Goal: Information Seeking & Learning: Find specific fact

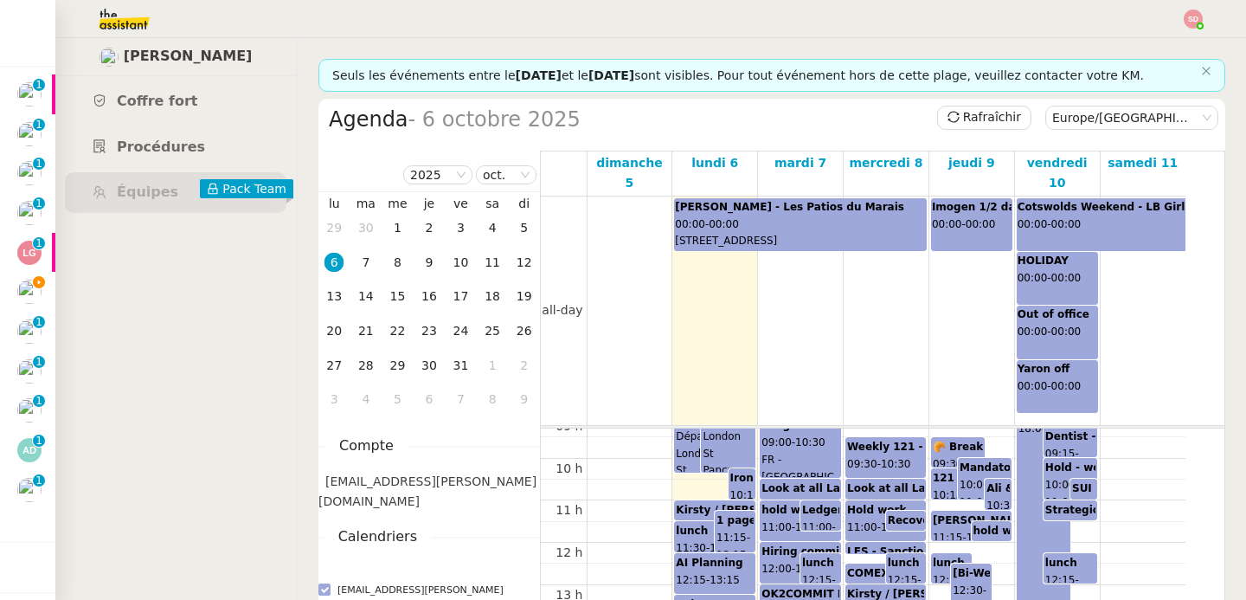
scroll to position [397, 0]
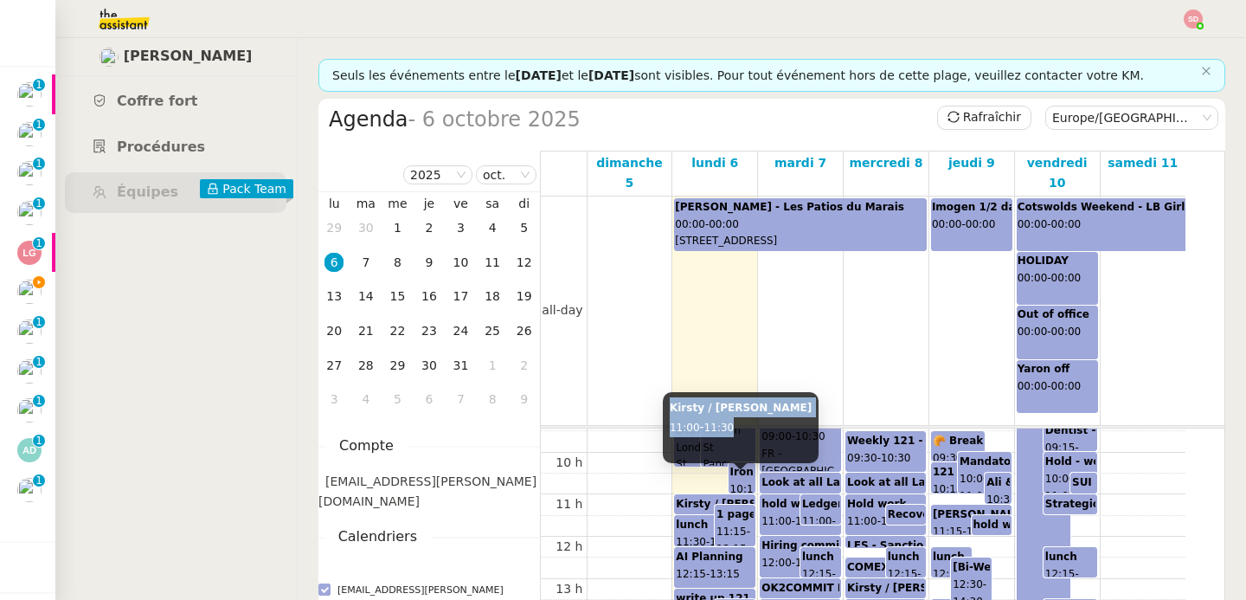
drag, startPoint x: 670, startPoint y: 408, endPoint x: 748, endPoint y: 424, distance: 80.4
click at [748, 424] on div "Kirsty / [PERSON_NAME] 11:00 - 11:30" at bounding box center [741, 427] width 156 height 71
copy div "Kirsty / [PERSON_NAME] 11:00 - 11:30"
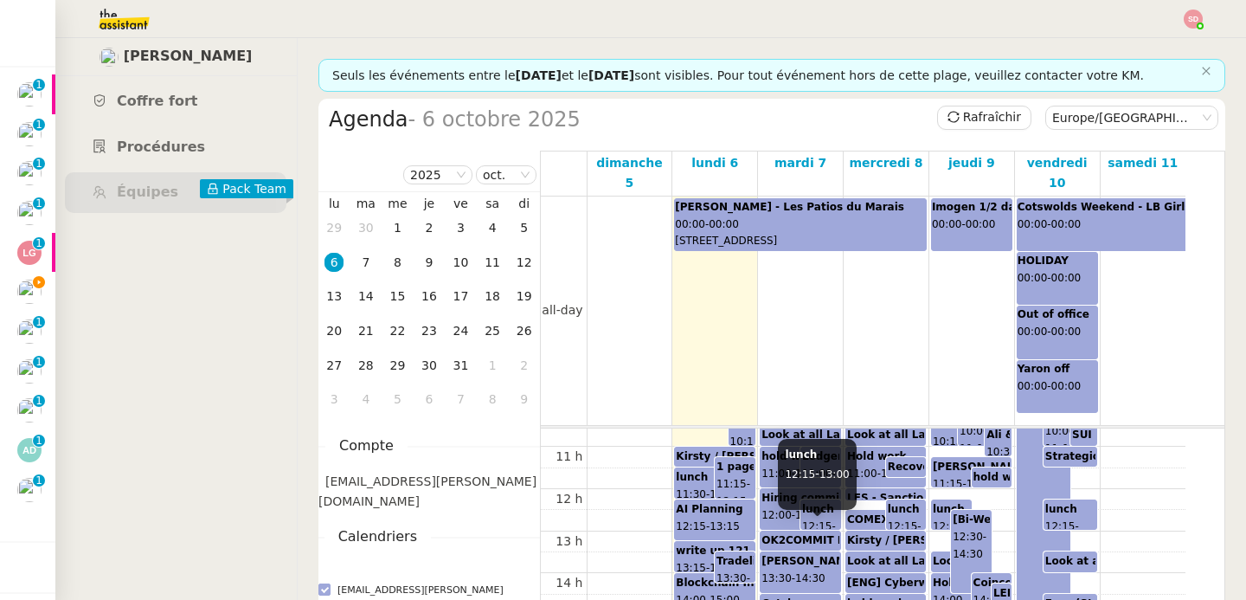
scroll to position [464, 0]
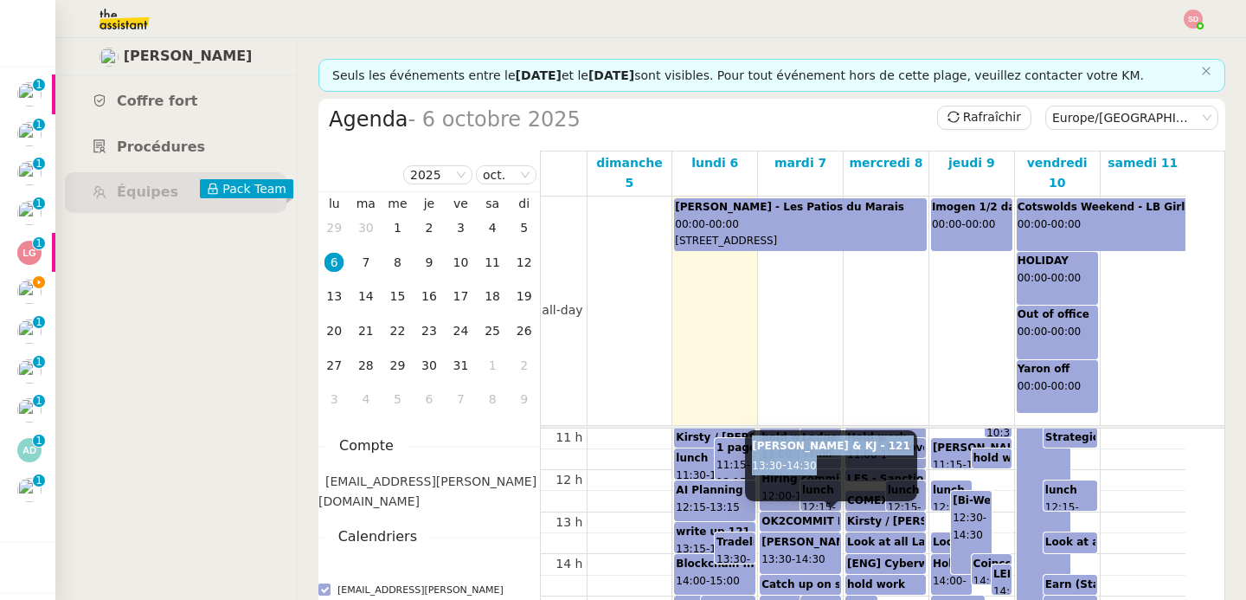
drag, startPoint x: 754, startPoint y: 444, endPoint x: 821, endPoint y: 459, distance: 69.1
click at [821, 459] on div "[PERSON_NAME] & KJ - 121 13:30 - 14:30" at bounding box center [831, 465] width 172 height 71
copy div "[PERSON_NAME] & KJ - 121 13:30 - 14:30"
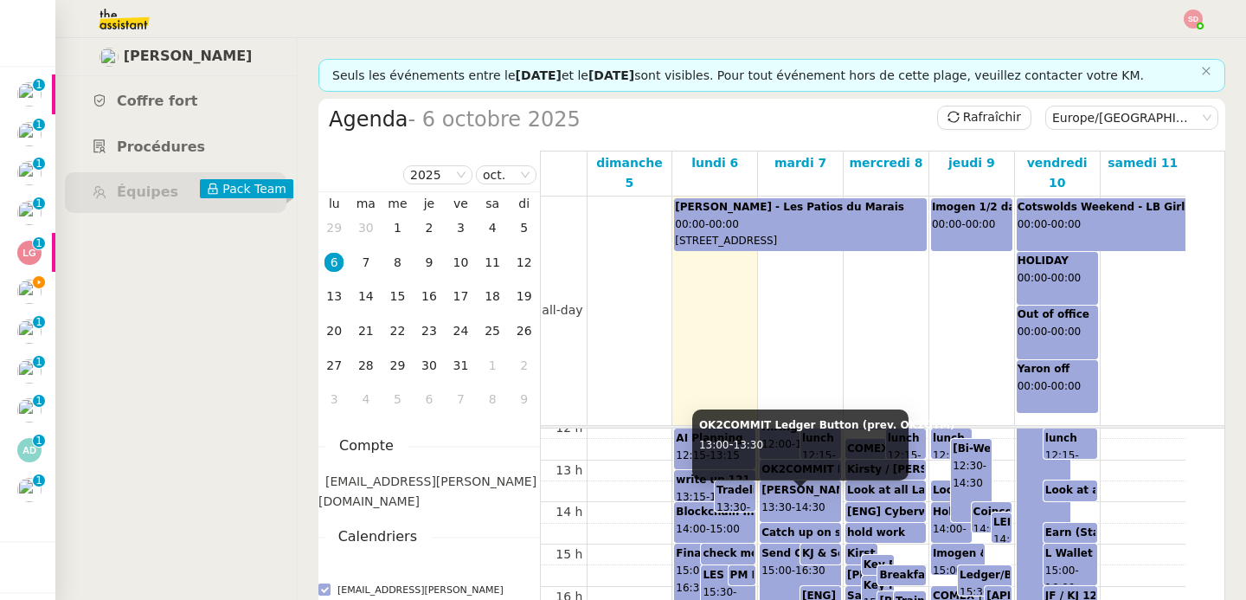
scroll to position [530, 0]
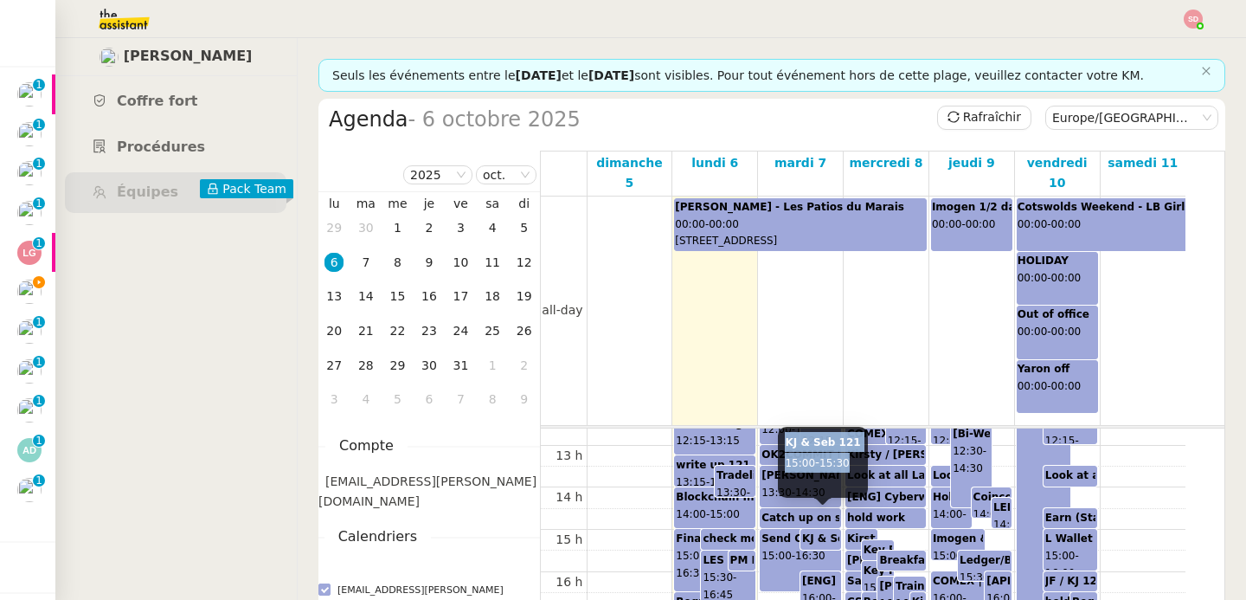
drag, startPoint x: 785, startPoint y: 444, endPoint x: 856, endPoint y: 460, distance: 72.8
click at [856, 460] on div "KJ & Seb 121 15:00 - 15:30" at bounding box center [822, 462] width 89 height 71
copy div "KJ & Seb 121 15:00 - 15:30"
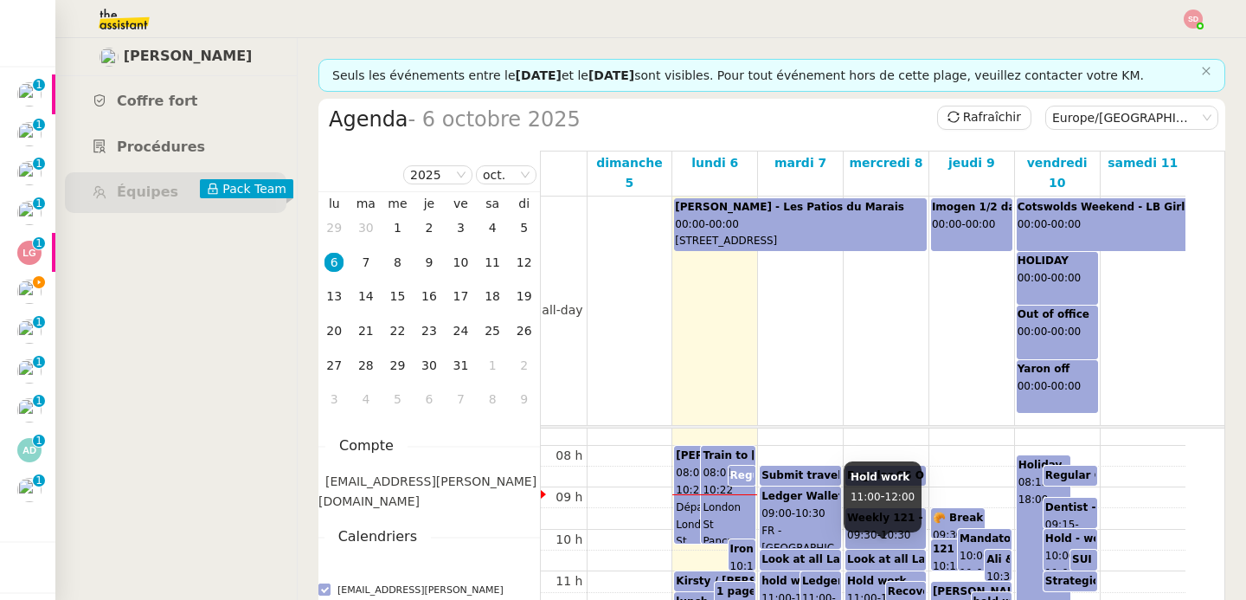
scroll to position [299, 0]
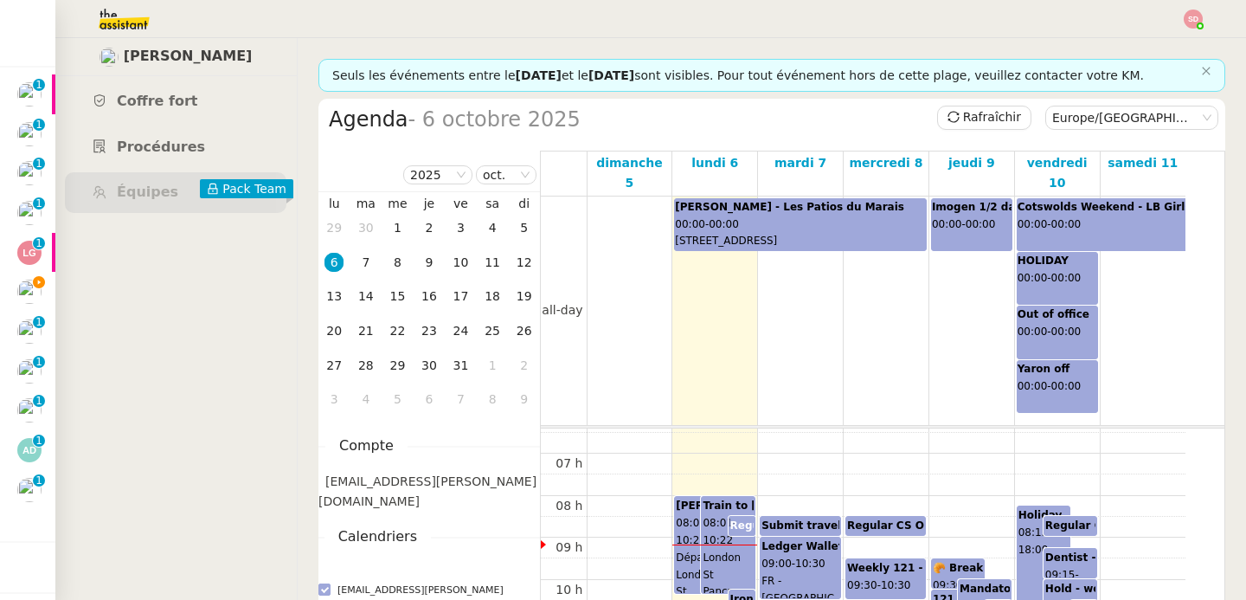
drag, startPoint x: 786, startPoint y: 404, endPoint x: 851, endPoint y: 410, distance: 66.0
click at [851, 410] on tbody "all-day [PERSON_NAME] - Les Patios du Marais 00:00 - 00:00 [STREET_ADDRESS], FR…" at bounding box center [883, 411] width 684 height 430
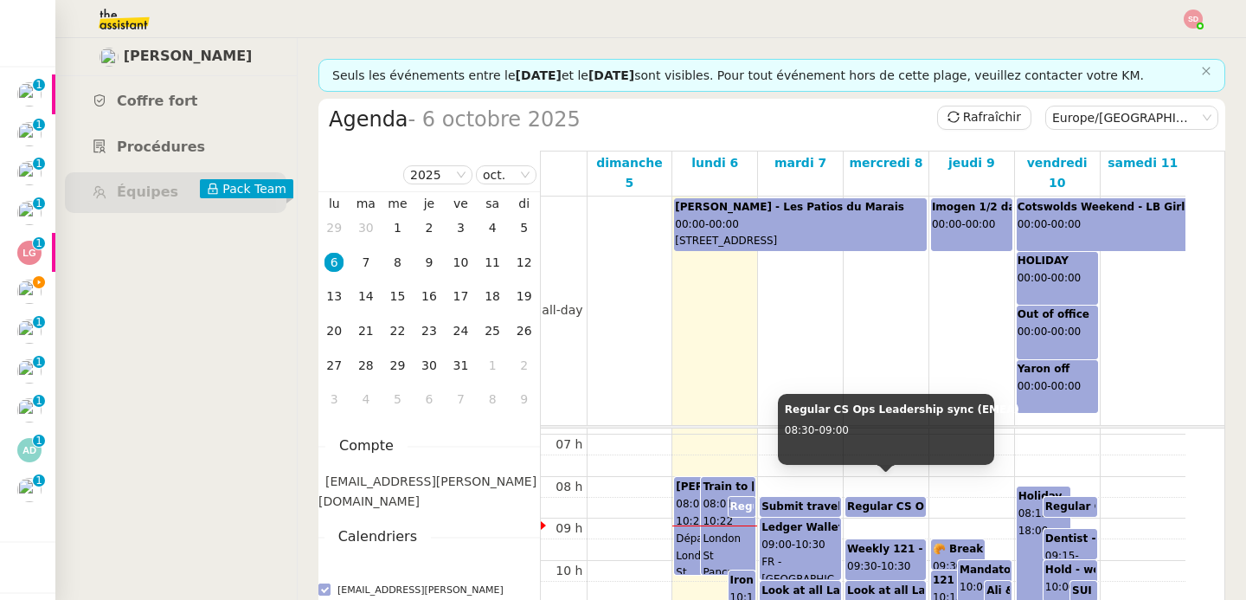
scroll to position [317, 0]
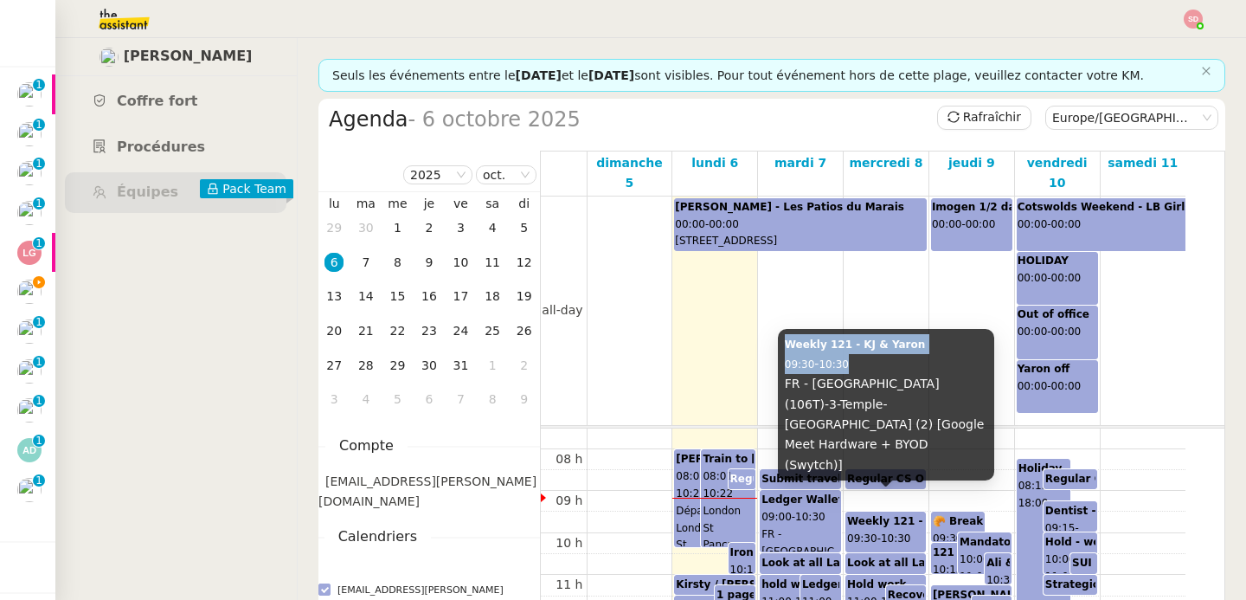
drag, startPoint x: 785, startPoint y: 384, endPoint x: 875, endPoint y: 399, distance: 91.2
click at [875, 399] on div "Weekly 121 - KJ & Yaron 09:30 - 10:30 FR - [GEOGRAPHIC_DATA] (106T)-3-Temple-[G…" at bounding box center [886, 404] width 216 height 151
copy div "Weekly 121 - KJ & Yaron 09:30 - 10:30"
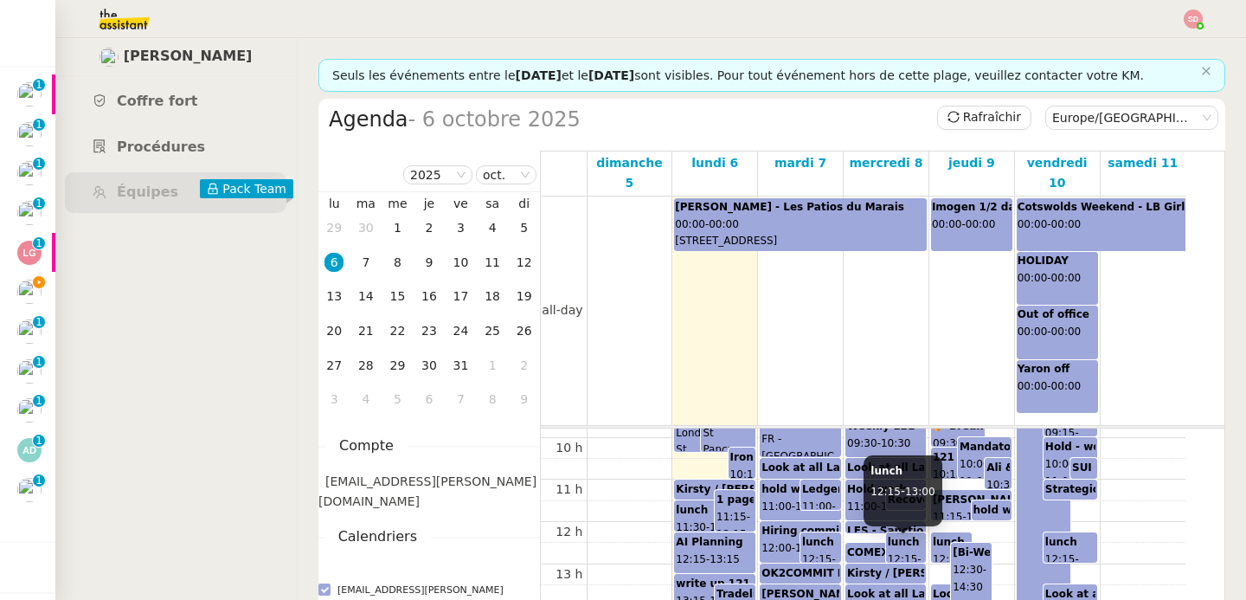
scroll to position [413, 0]
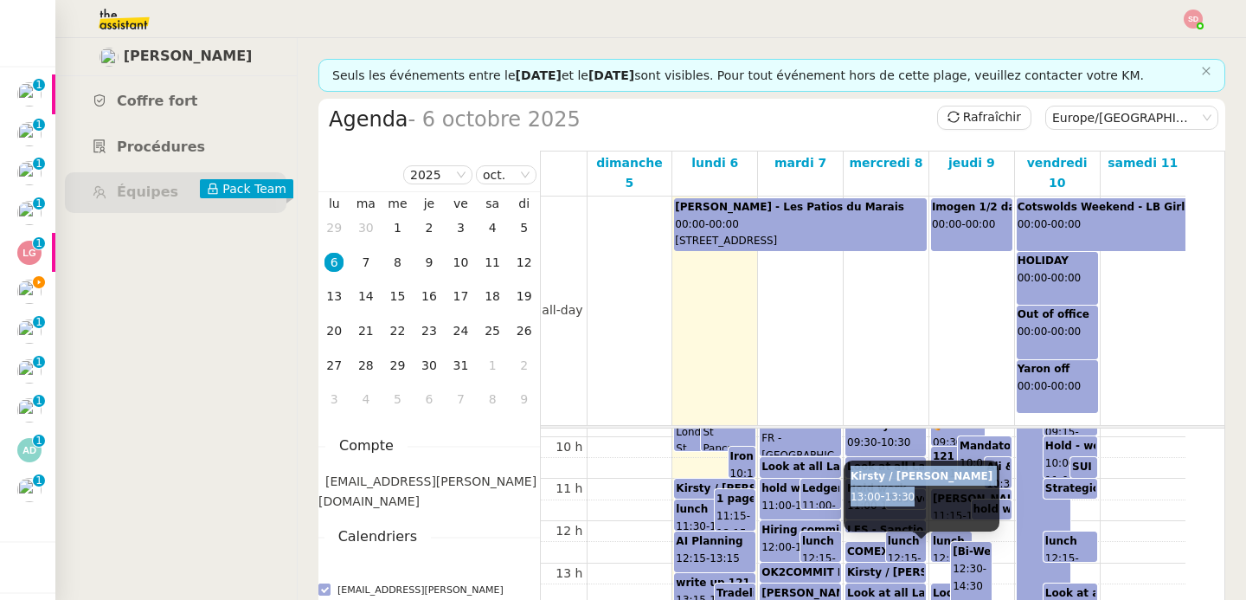
drag, startPoint x: 847, startPoint y: 481, endPoint x: 918, endPoint y: 497, distance: 72.6
click at [918, 497] on div "Kirsty / [PERSON_NAME] 13:00 - 13:30" at bounding box center [922, 495] width 156 height 71
copy div "Kirsty / [PERSON_NAME] 13:00 - 13:30"
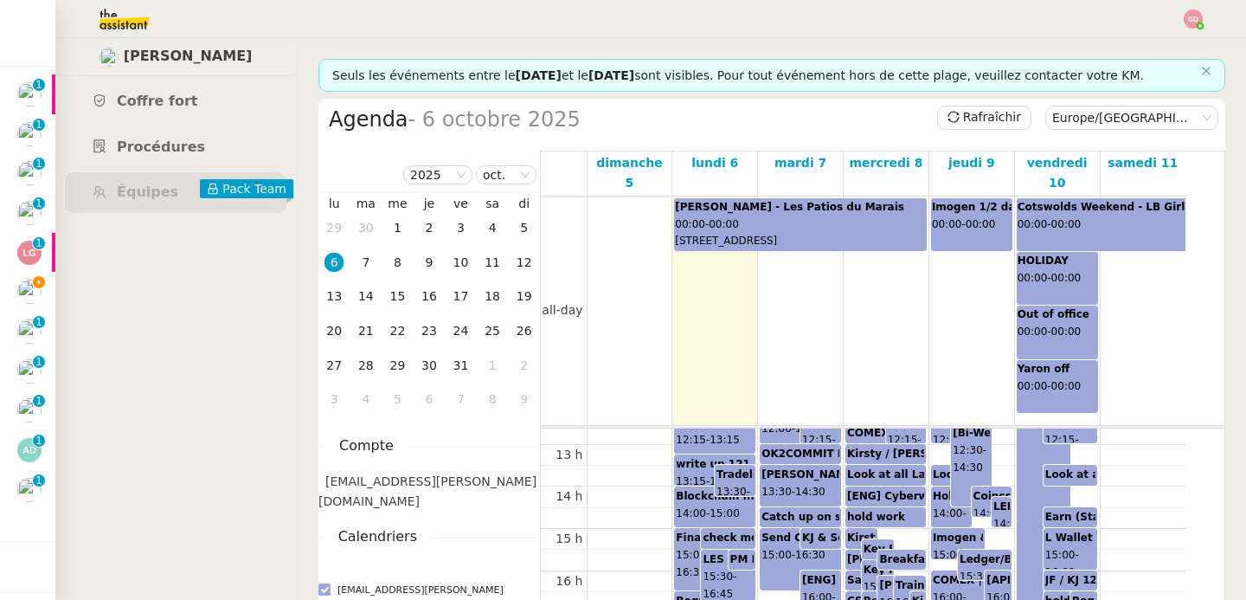
scroll to position [532, 0]
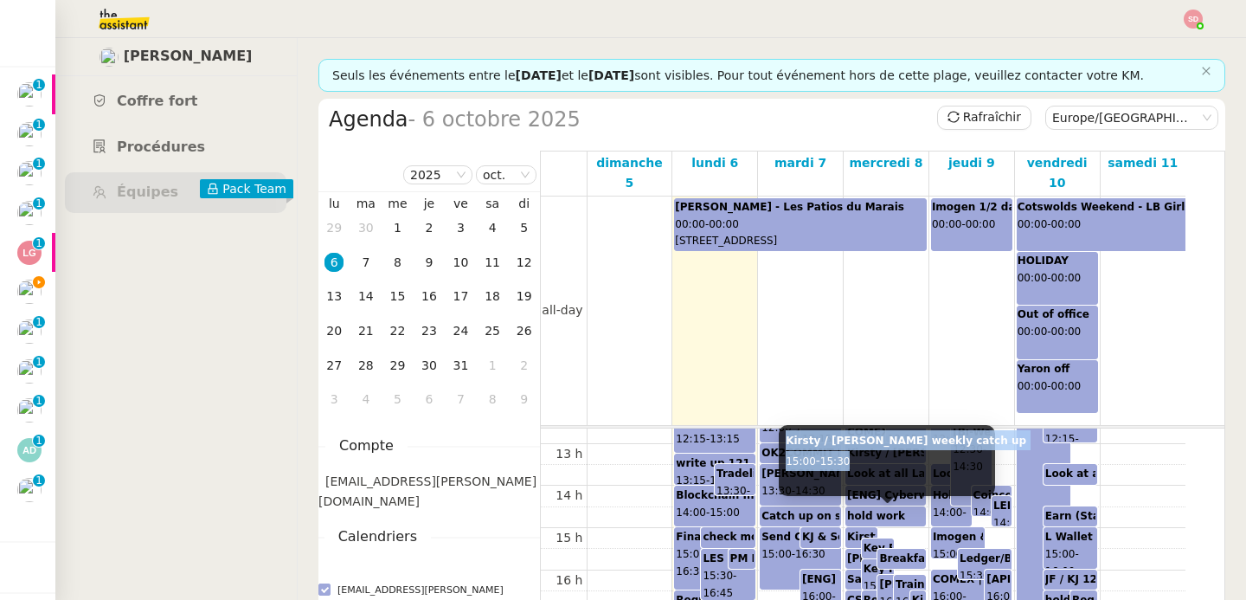
drag, startPoint x: 786, startPoint y: 435, endPoint x: 857, endPoint y: 453, distance: 73.2
click at [857, 453] on div "Kirsty / [PERSON_NAME] weekly catch up 15:00 - 15:30" at bounding box center [887, 460] width 216 height 71
copy div "Kirsty / [PERSON_NAME] weekly catch up 15:00 - 15:30"
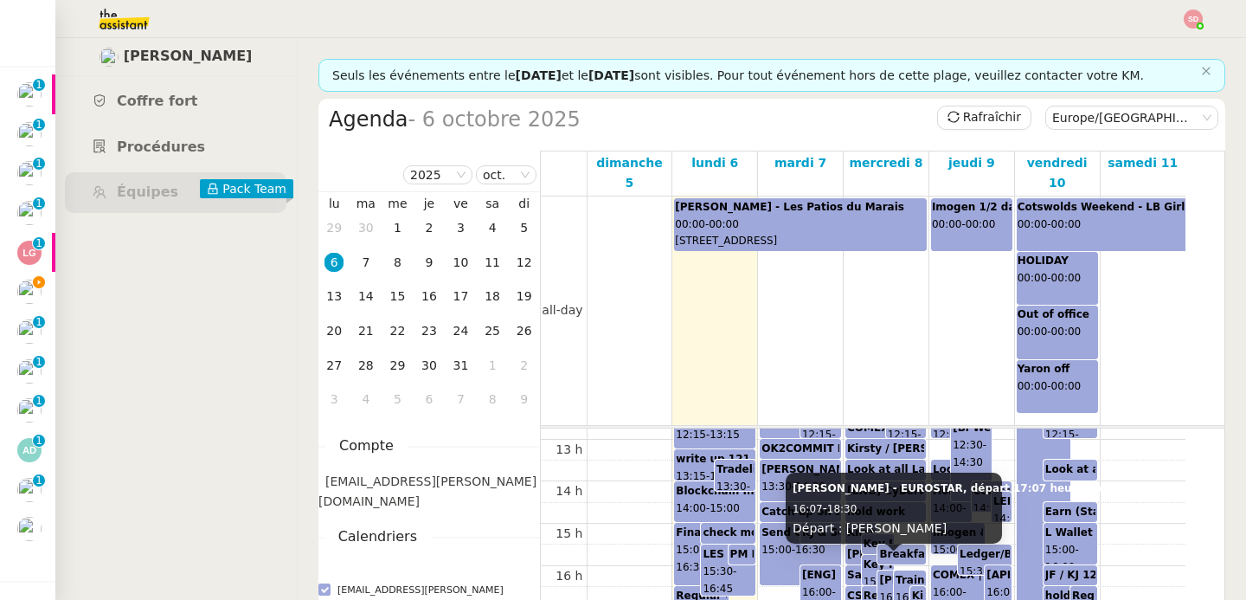
scroll to position [554, 0]
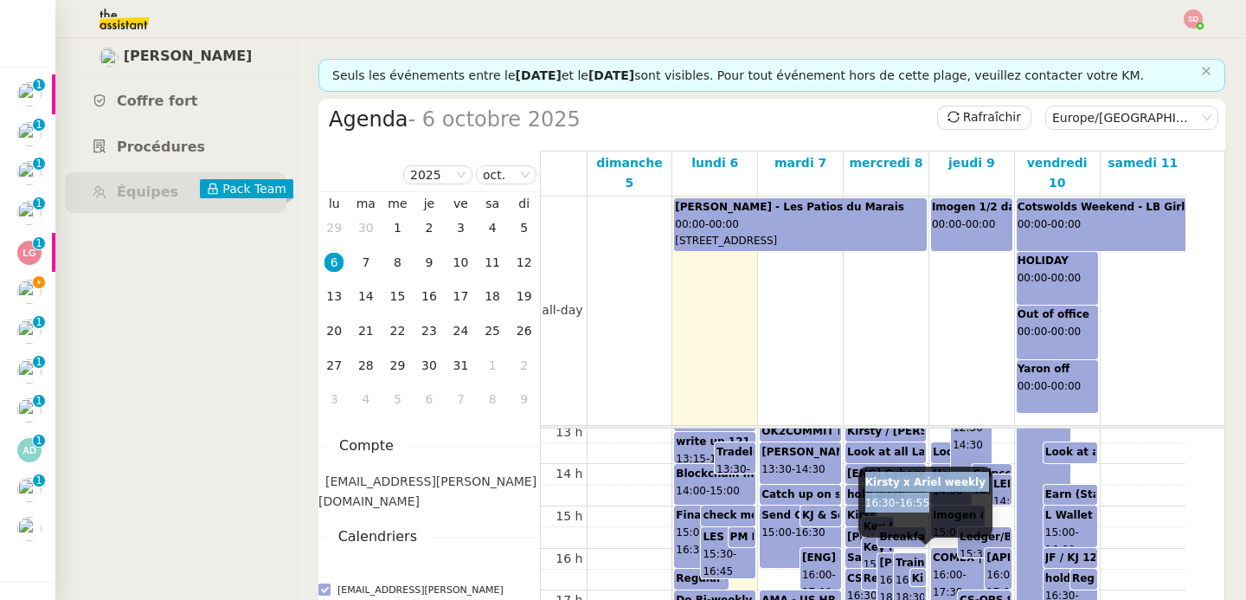
drag, startPoint x: 864, startPoint y: 485, endPoint x: 960, endPoint y: 499, distance: 97.2
click at [960, 499] on div "Kirsty x Ariel weekly 16:30 - 16:55" at bounding box center [925, 501] width 134 height 71
copy div "Kirsty x Ariel weekly 16:30 - 16:55"
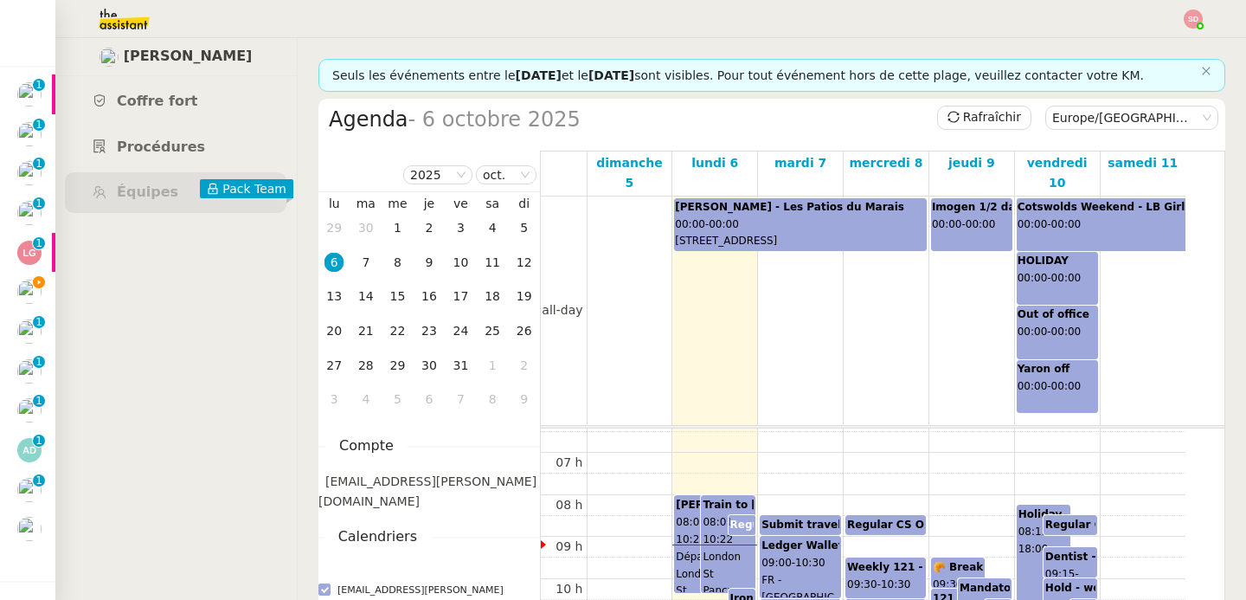
scroll to position [293, 0]
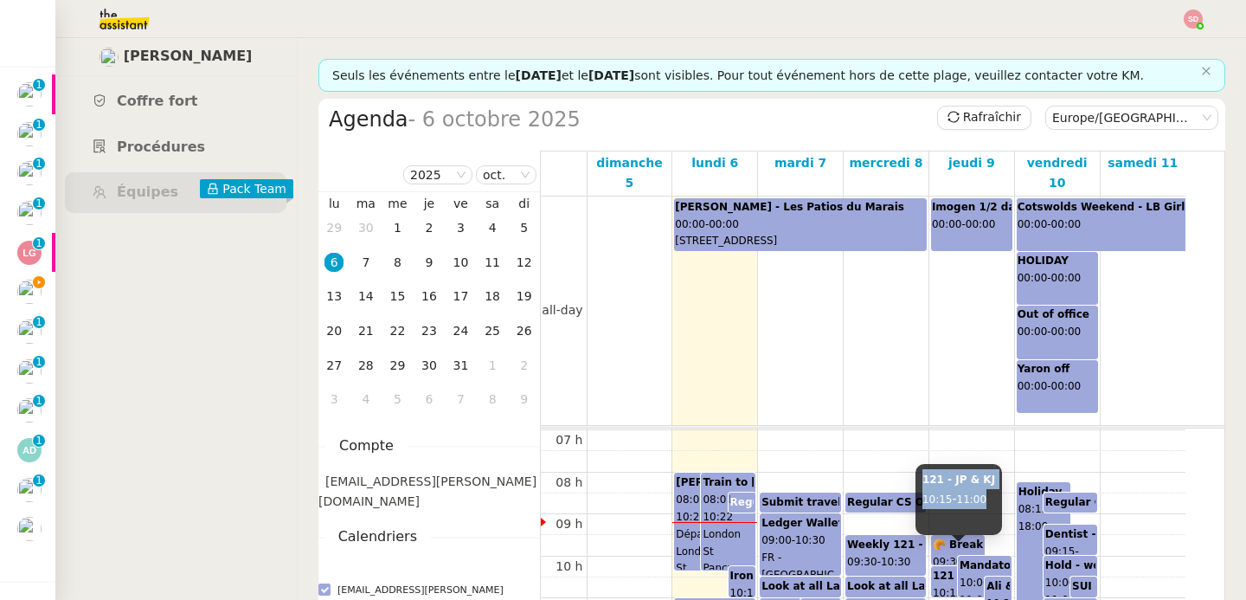
drag, startPoint x: 922, startPoint y: 480, endPoint x: 992, endPoint y: 498, distance: 72.2
click at [992, 498] on div "121 - JP & KJ 10:15 - 11:00" at bounding box center [958, 499] width 87 height 71
copy div "121 - JP & KJ 10:15 - 11:00"
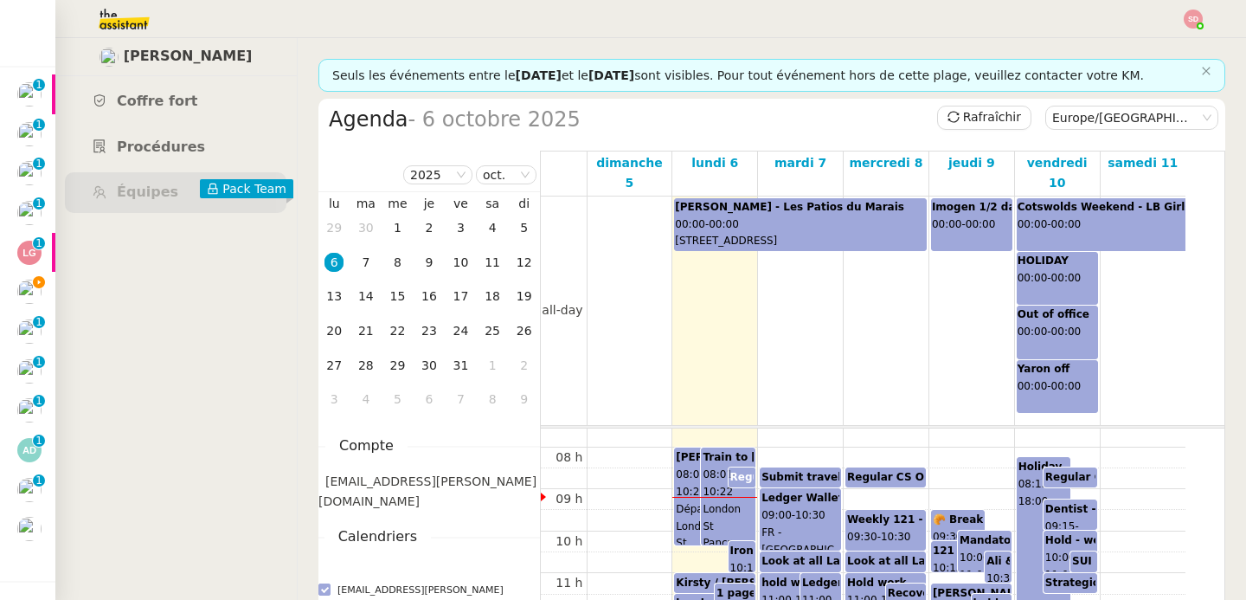
scroll to position [342, 0]
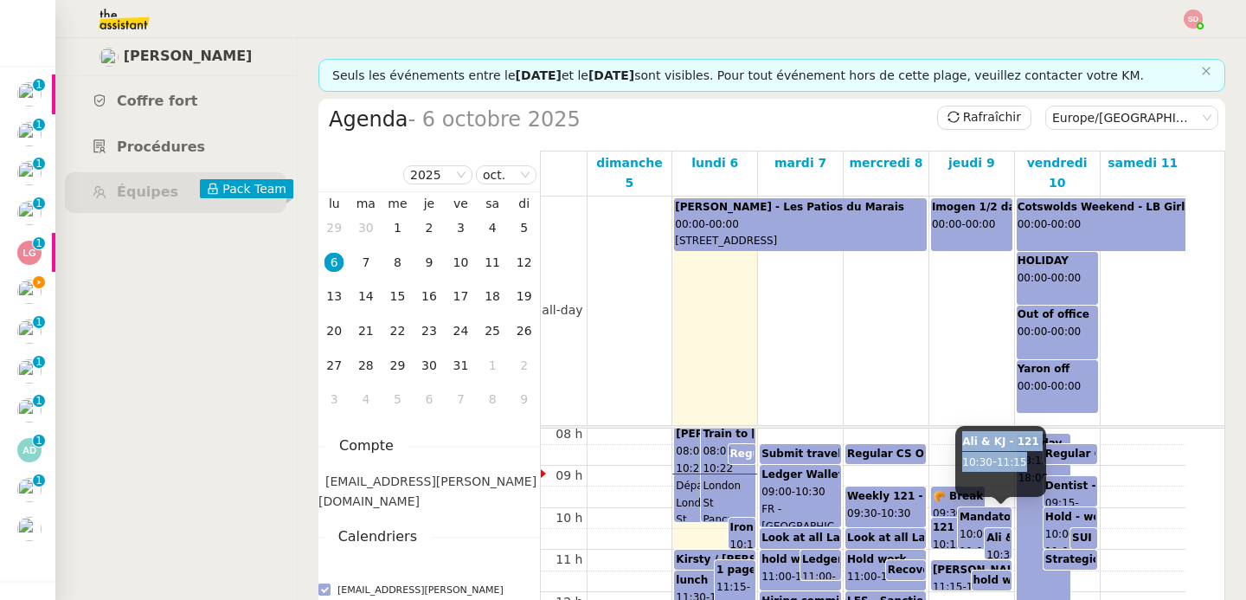
drag, startPoint x: 964, startPoint y: 436, endPoint x: 1034, endPoint y: 459, distance: 73.6
click at [1034, 459] on div "Ali & KJ - 121 10:30 - 11:15" at bounding box center [1000, 461] width 90 height 71
copy div "Ali & KJ - 121 10:30 - 11:15"
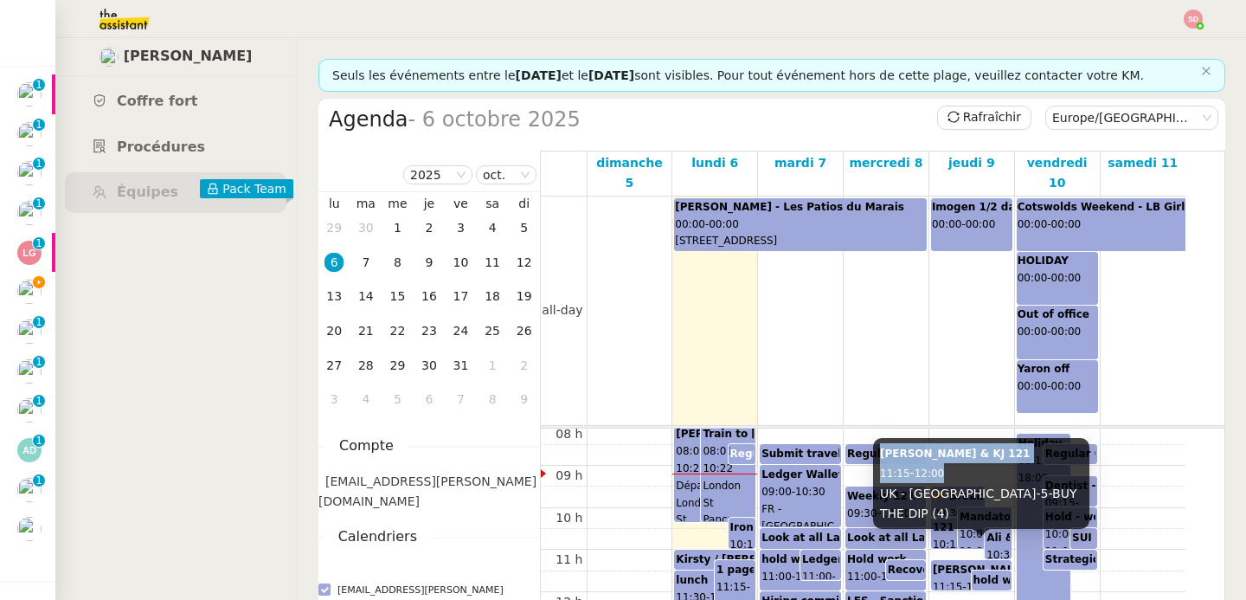
drag, startPoint x: 878, startPoint y: 476, endPoint x: 951, endPoint y: 489, distance: 73.8
click at [951, 489] on div "[PERSON_NAME] & KJ 121 11:15 - 12:00 UK - [GEOGRAPHIC_DATA]-5-BUY THE DIP (4)" at bounding box center [981, 483] width 216 height 91
copy div "[PERSON_NAME] & KJ 121 11:15 - 12:00"
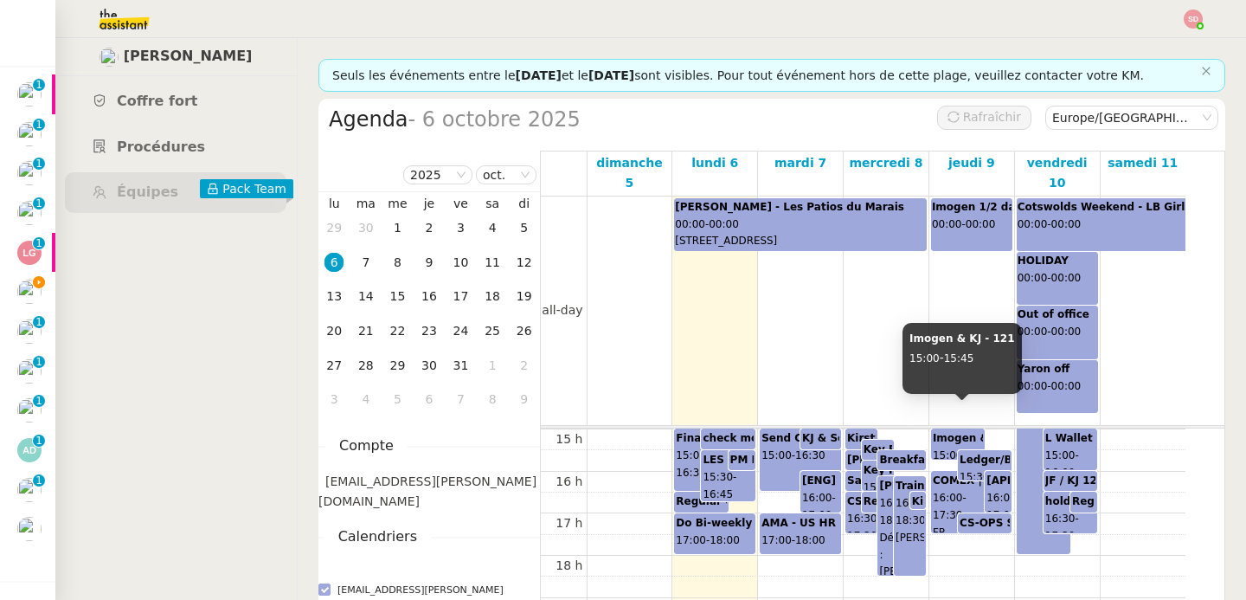
scroll to position [608, 0]
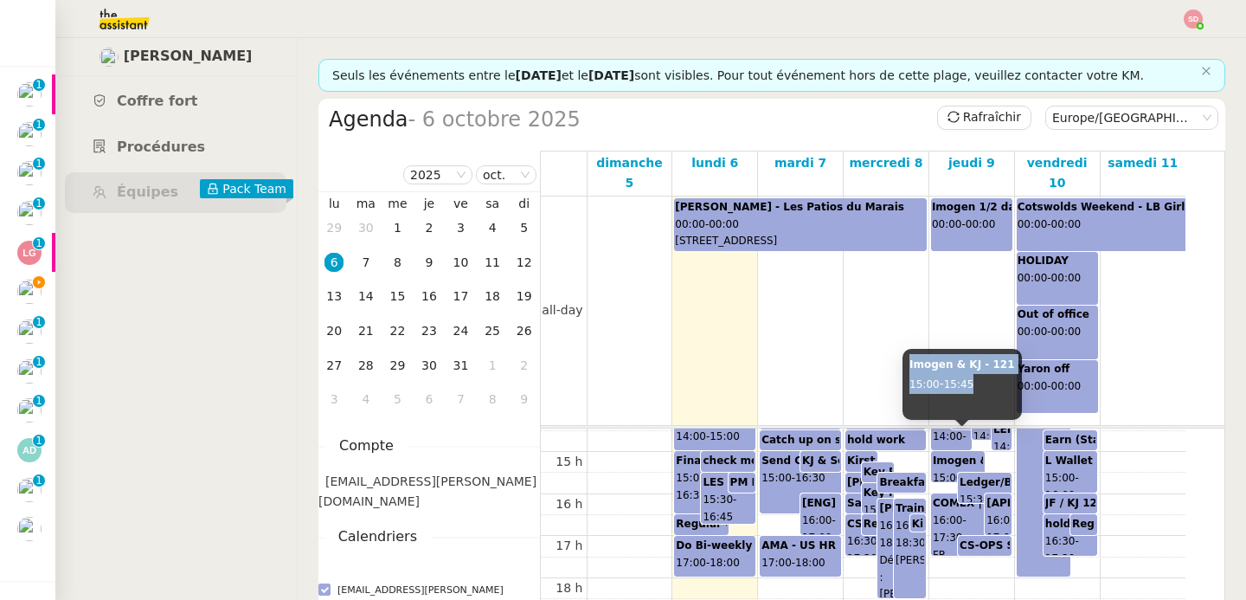
drag, startPoint x: 908, startPoint y: 364, endPoint x: 979, endPoint y: 383, distance: 73.5
click at [979, 383] on div "Imogen & KJ - 121 15:00 - 15:45" at bounding box center [961, 384] width 119 height 71
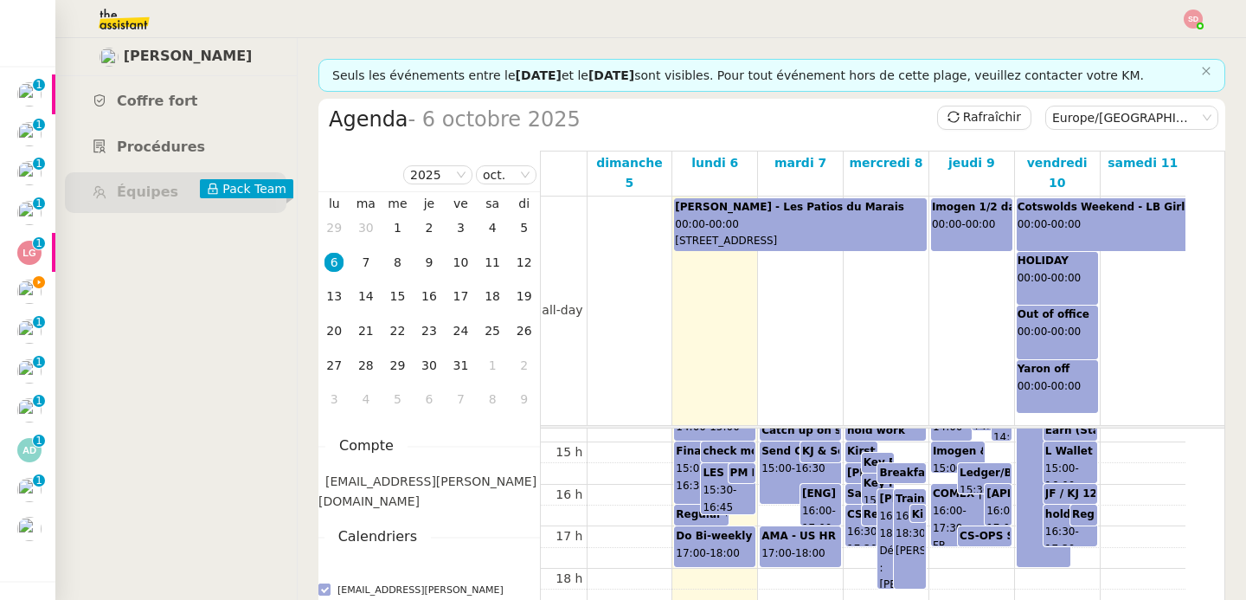
scroll to position [632, 0]
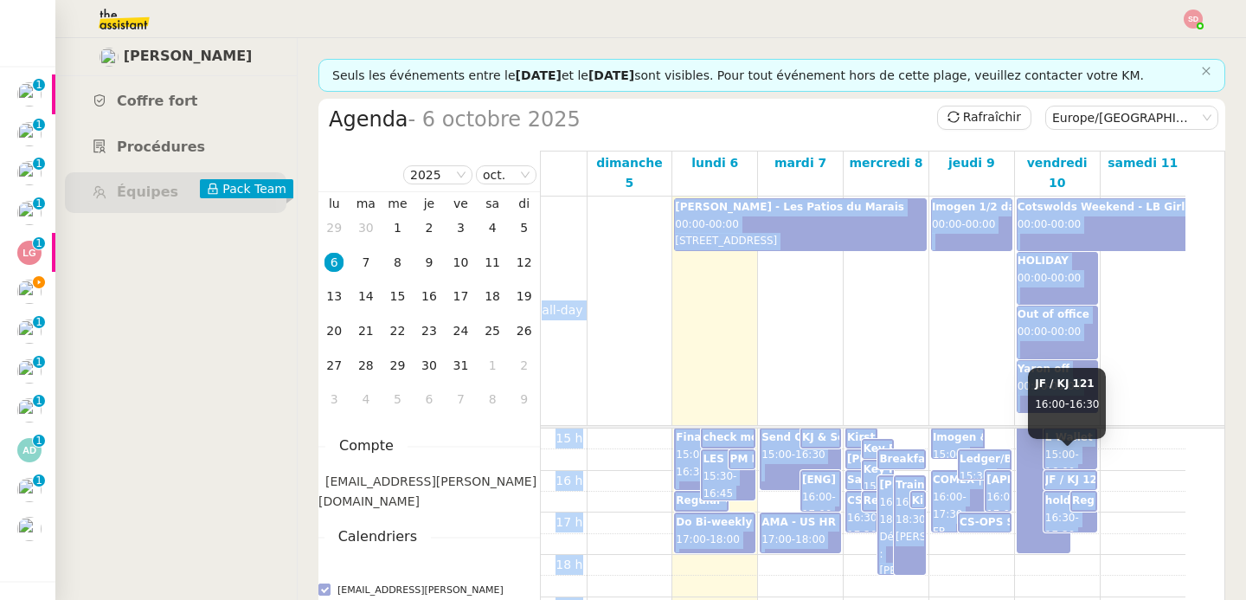
drag, startPoint x: 1036, startPoint y: 387, endPoint x: 1110, endPoint y: 400, distance: 75.5
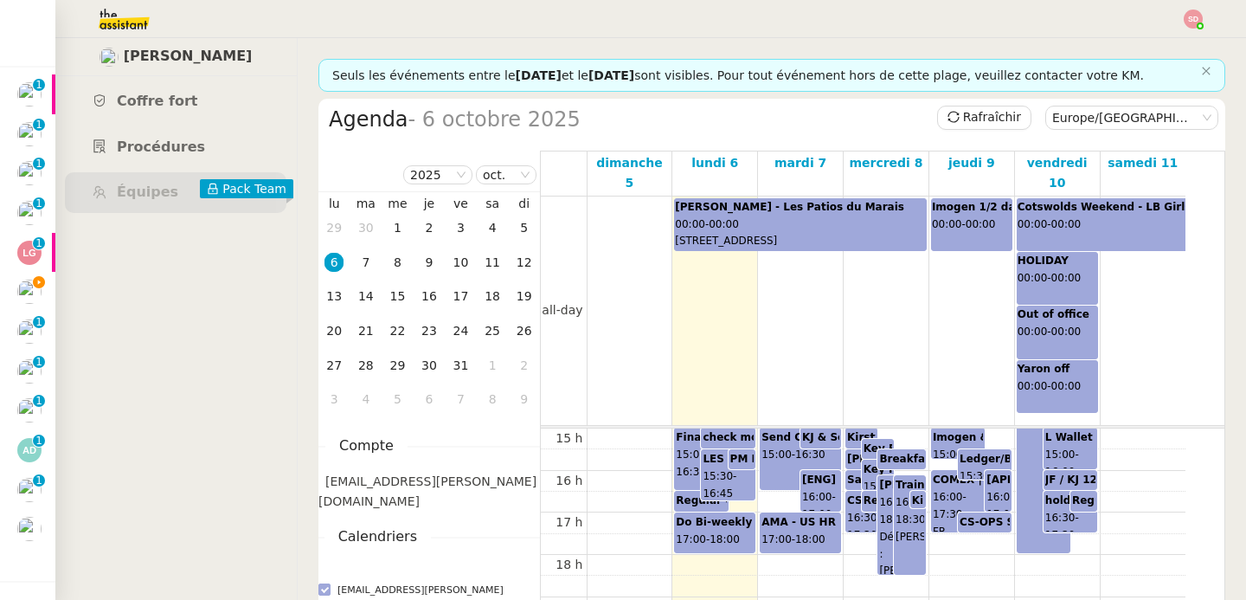
click at [1212, 475] on nz-layout "[PERSON_NAME] Coffre fort Procédures Équipes Pack Team Seuls les événements ent…" at bounding box center [650, 319] width 1191 height 562
drag, startPoint x: 1035, startPoint y: 389, endPoint x: 1104, endPoint y: 404, distance: 71.0
click at [1104, 404] on div "JF / KJ 121 16:00 - 16:30" at bounding box center [1067, 403] width 78 height 71
